Goal: Find specific page/section: Find specific page/section

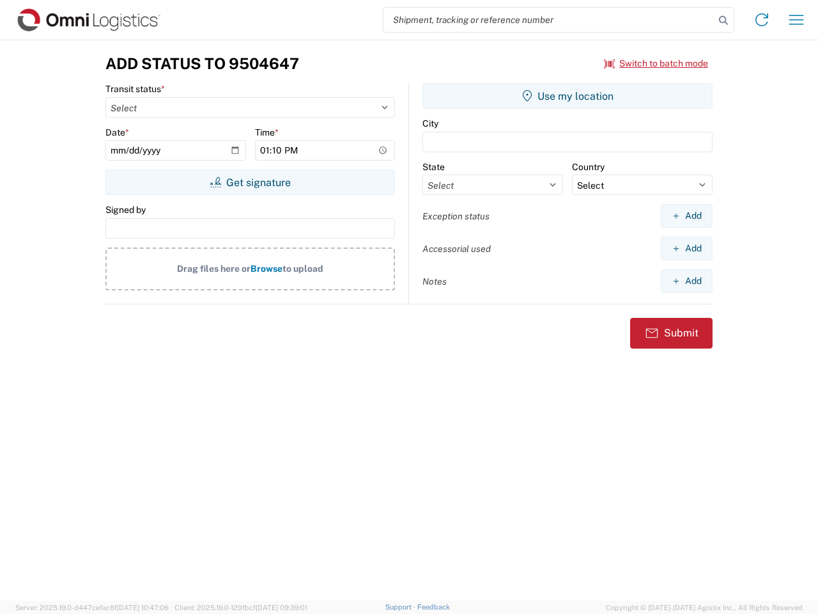
click at [549, 20] on input "search" at bounding box center [549, 20] width 331 height 24
click at [724, 20] on icon at bounding box center [724, 21] width 18 height 18
click at [762, 20] on icon at bounding box center [762, 20] width 20 height 20
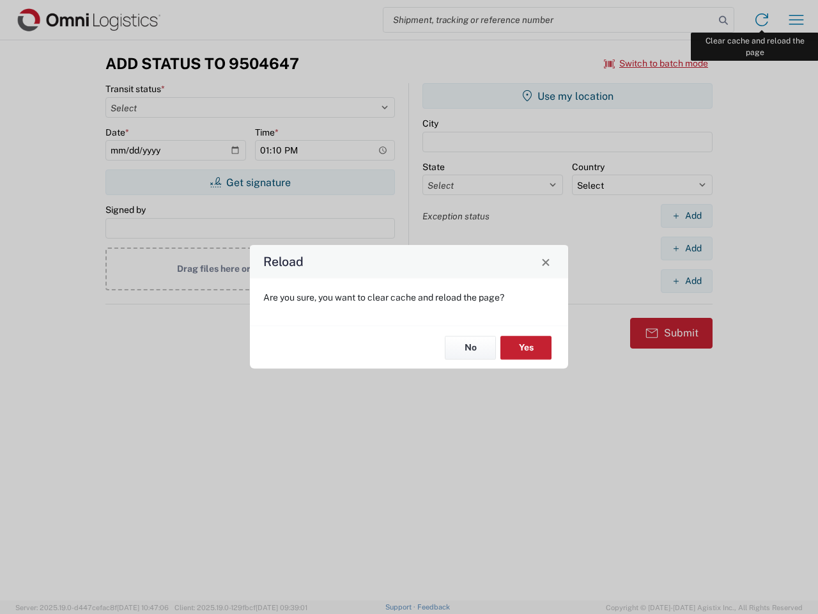
click at [796, 20] on div "Reload Are you sure, you want to clear cache and reload the page? No Yes" at bounding box center [409, 307] width 818 height 614
click at [656, 63] on div "Reload Are you sure, you want to clear cache and reload the page? No Yes" at bounding box center [409, 307] width 818 height 614
click at [250, 182] on div "Reload Are you sure, you want to clear cache and reload the page? No Yes" at bounding box center [409, 307] width 818 height 614
click at [568, 96] on div "Reload Are you sure, you want to clear cache and reload the page? No Yes" at bounding box center [409, 307] width 818 height 614
click at [687, 215] on div "Reload Are you sure, you want to clear cache and reload the page? No Yes" at bounding box center [409, 307] width 818 height 614
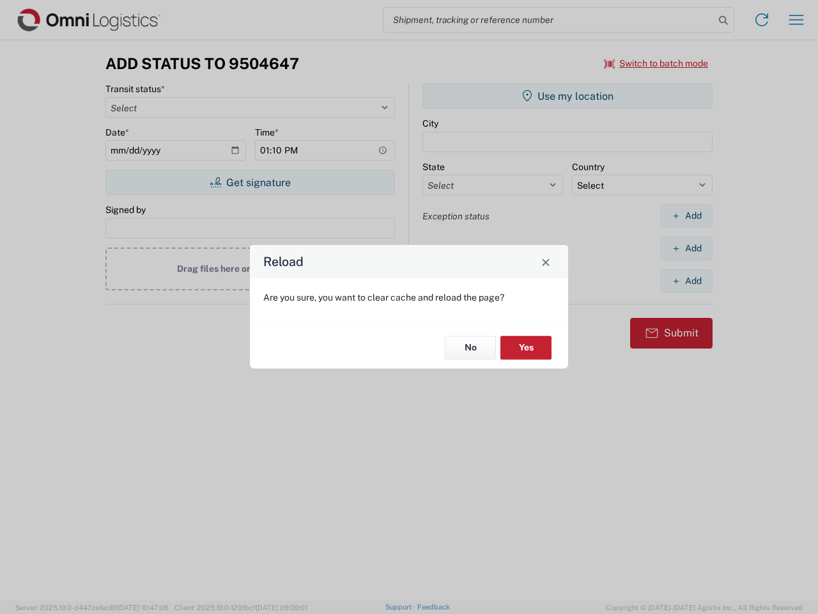
click at [687, 248] on div "Reload Are you sure, you want to clear cache and reload the page? No Yes" at bounding box center [409, 307] width 818 height 614
click at [687, 281] on div "Reload Are you sure, you want to clear cache and reload the page? No Yes" at bounding box center [409, 307] width 818 height 614
